Goal: Task Accomplishment & Management: Use online tool/utility

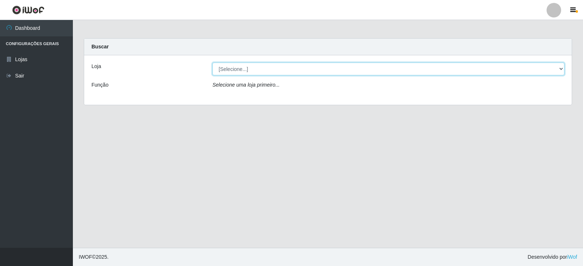
click at [550, 71] on select "[Selecione...] SuperFácil Atacado - [GEOGRAPHIC_DATA]" at bounding box center [388, 69] width 352 height 13
select select "504"
click at [212, 63] on select "[Selecione...] SuperFácil Atacado - [GEOGRAPHIC_DATA]" at bounding box center [388, 69] width 352 height 13
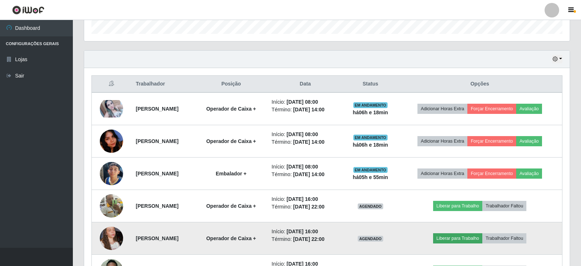
scroll to position [282, 0]
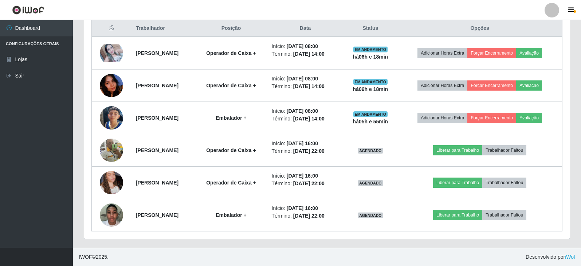
drag, startPoint x: 449, startPoint y: 180, endPoint x: 24, endPoint y: 125, distance: 429.1
click at [24, 125] on ul "Dashboard Configurações Gerais Lojas Sair" at bounding box center [36, 134] width 73 height 228
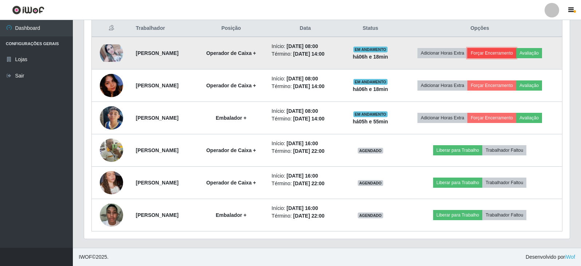
click at [494, 53] on button "Forçar Encerramento" at bounding box center [491, 53] width 49 height 10
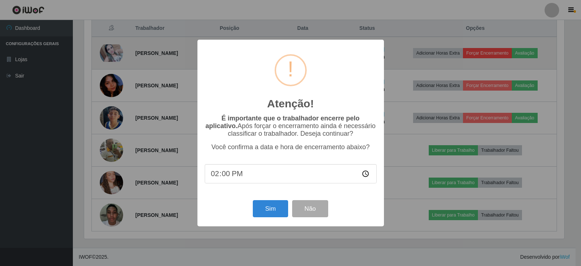
scroll to position [151, 482]
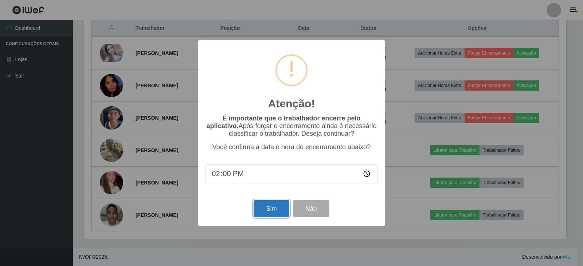
click at [271, 208] on button "Sim" at bounding box center [271, 208] width 35 height 17
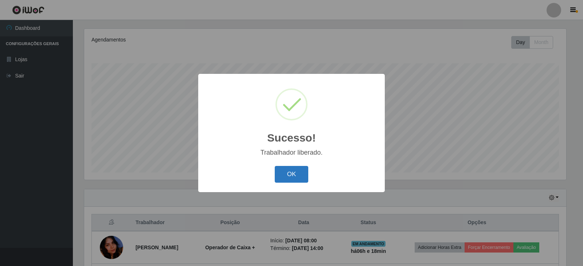
click at [293, 180] on button "OK" at bounding box center [292, 174] width 34 height 17
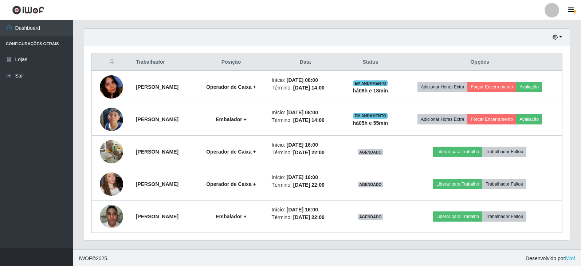
scroll to position [250, 0]
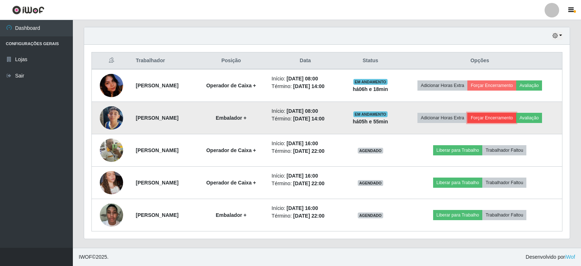
click at [502, 120] on button "Forçar Encerramento" at bounding box center [491, 118] width 49 height 10
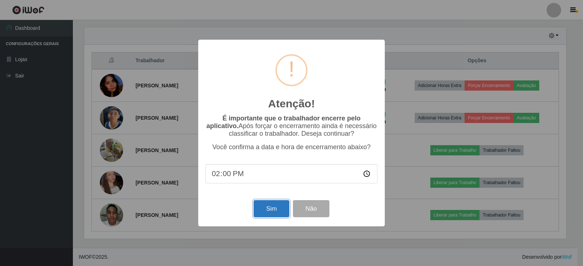
click at [282, 214] on button "Sim" at bounding box center [271, 208] width 35 height 17
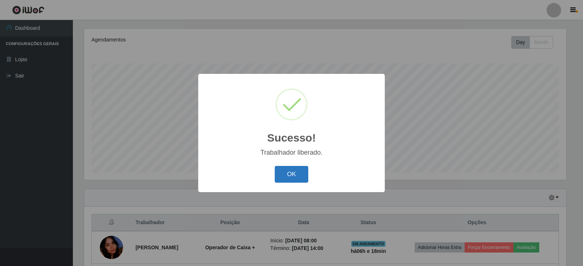
click at [288, 171] on button "OK" at bounding box center [292, 174] width 34 height 17
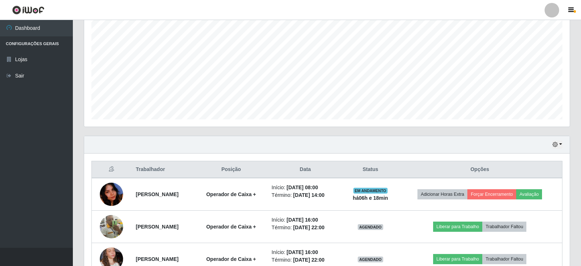
scroll to position [217, 0]
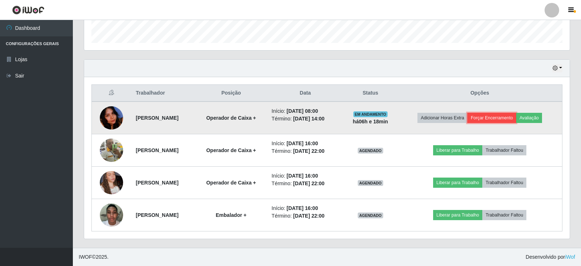
click at [510, 119] on button "Forçar Encerramento" at bounding box center [491, 118] width 49 height 10
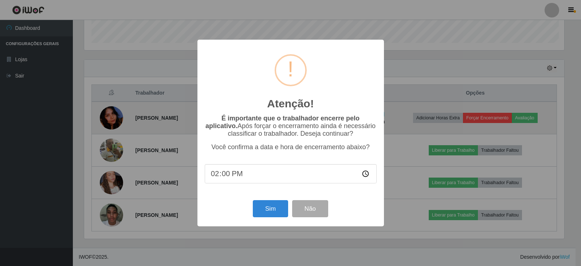
scroll to position [151, 482]
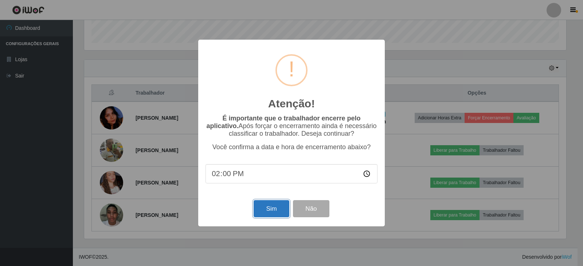
click at [273, 208] on button "Sim" at bounding box center [271, 208] width 35 height 17
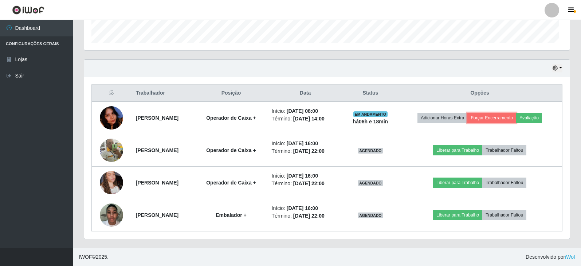
scroll to position [0, 0]
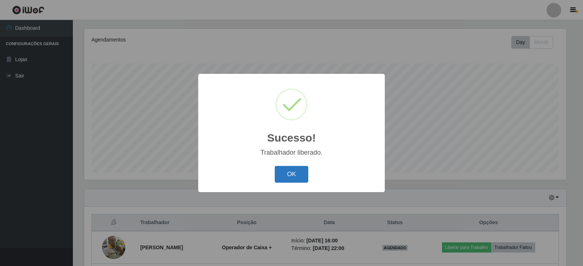
click at [282, 181] on button "OK" at bounding box center [292, 174] width 34 height 17
